Goal: Task Accomplishment & Management: Manage account settings

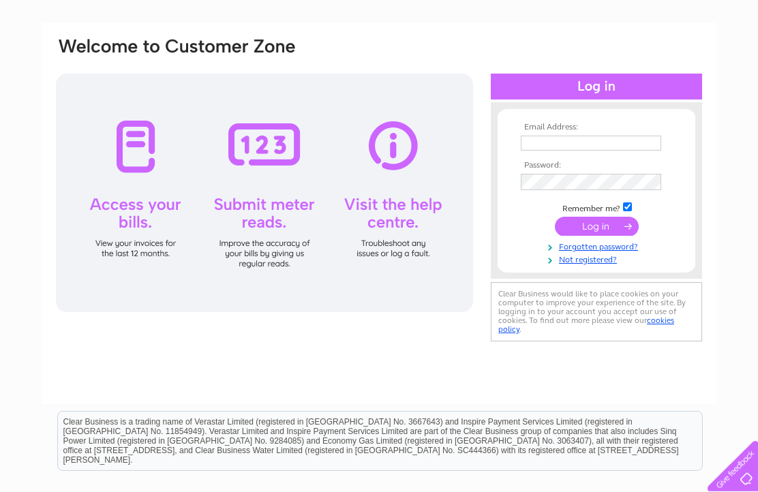
scroll to position [80, 0]
click at [555, 150] on input "text" at bounding box center [591, 142] width 140 height 15
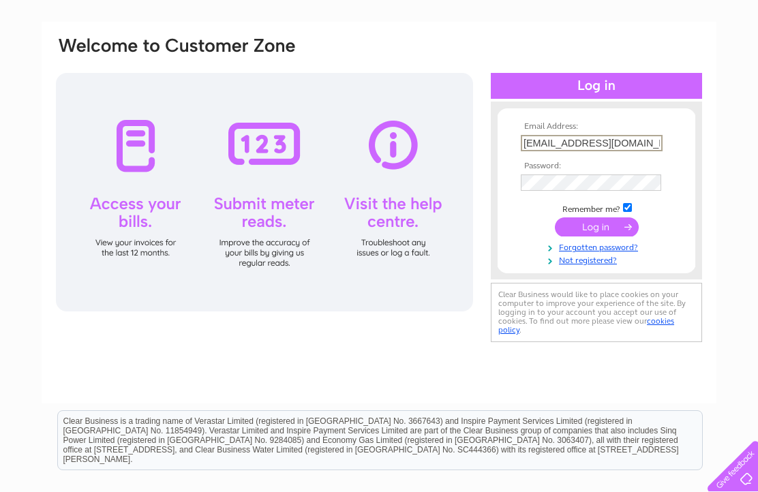
type input "Johnanderson1958@yahoo.com"
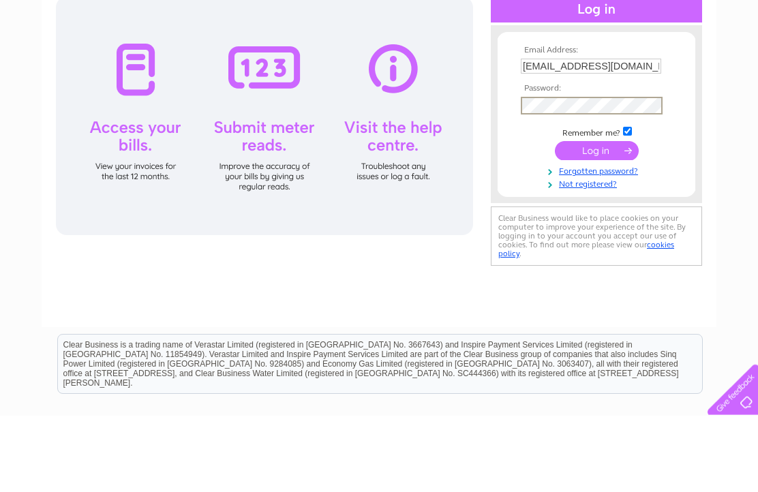
click at [599, 217] on input "submit" at bounding box center [597, 226] width 84 height 19
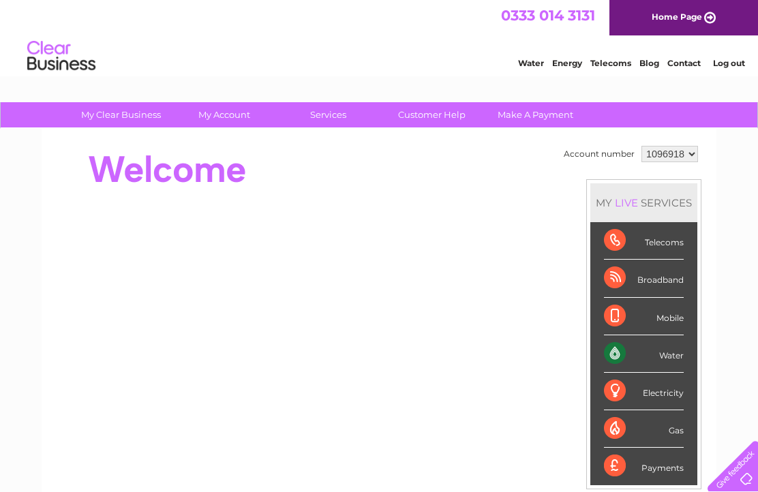
click at [656, 155] on select "1096918" at bounding box center [669, 154] width 57 height 16
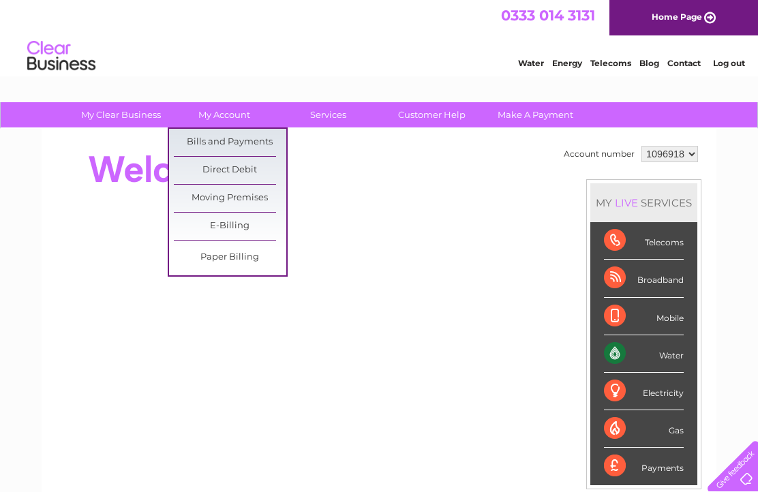
click at [257, 141] on link "Bills and Payments" at bounding box center [230, 142] width 112 height 27
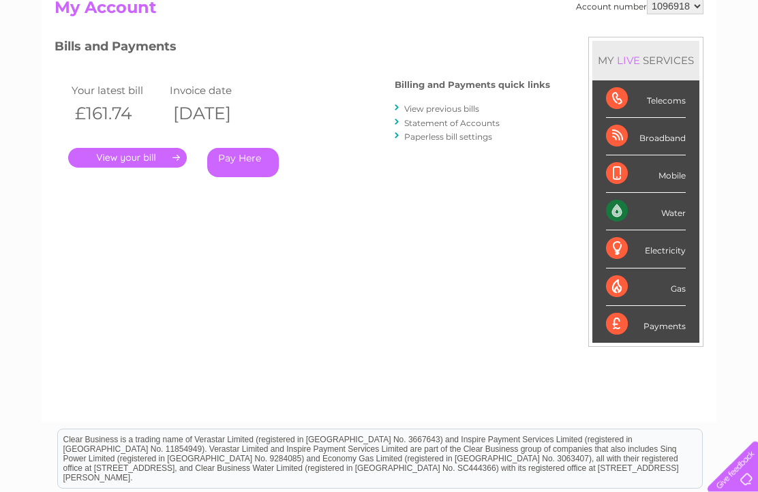
scroll to position [156, 0]
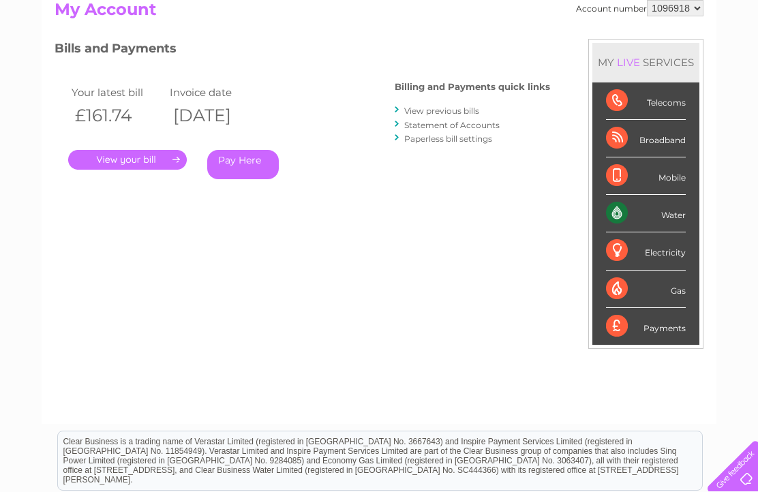
click at [132, 160] on link "." at bounding box center [127, 160] width 119 height 20
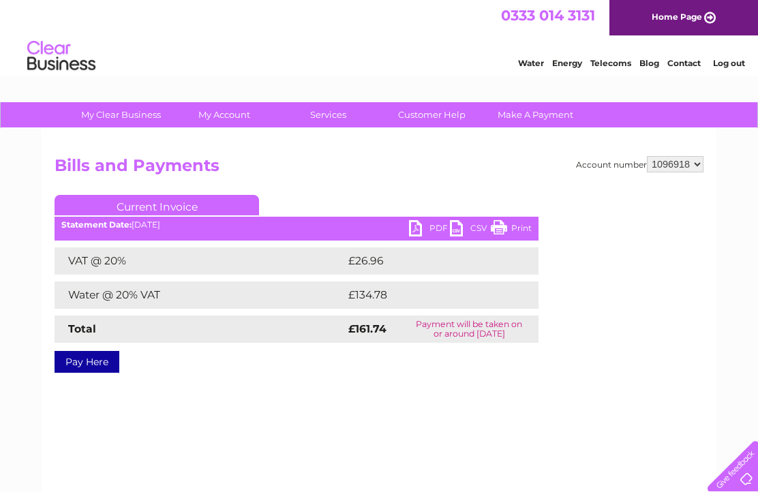
click at [521, 66] on link "Water" at bounding box center [531, 63] width 26 height 10
click at [420, 231] on link "PDF" at bounding box center [429, 230] width 41 height 20
